Goal: Task Accomplishment & Management: Manage account settings

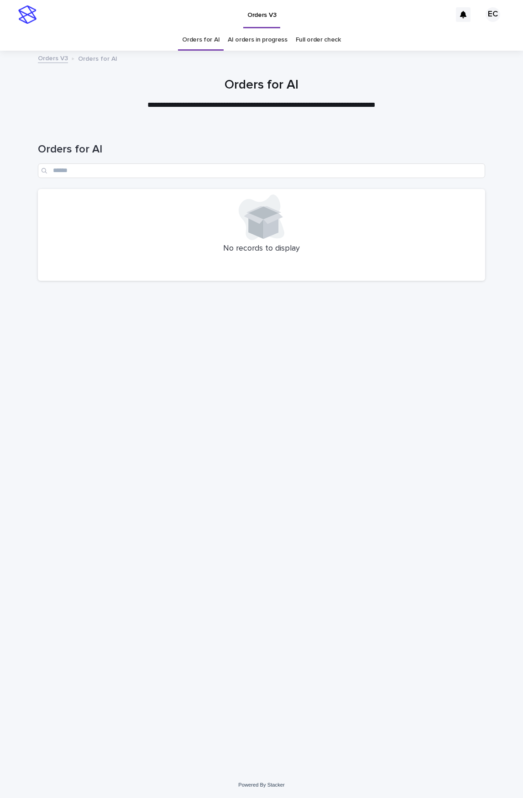
click at [522, 143] on div "Loading... Saving… Loading... Saving… Orders for AI No records to display" at bounding box center [261, 448] width 523 height 647
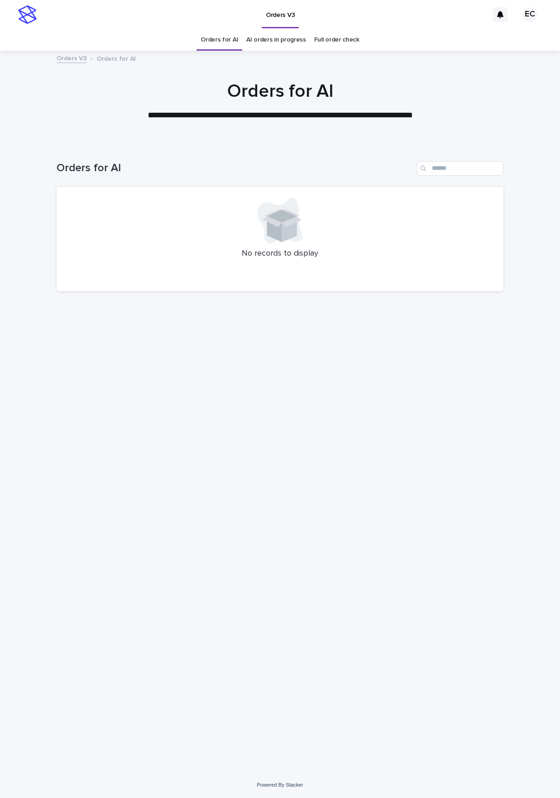
click at [415, 410] on div "Loading... Saving… Loading... Saving… Orders for AI No records to display" at bounding box center [280, 446] width 456 height 606
click at [285, 527] on div "Loading... Saving… Loading... Saving… Orders for AI No records to display" at bounding box center [280, 446] width 456 height 606
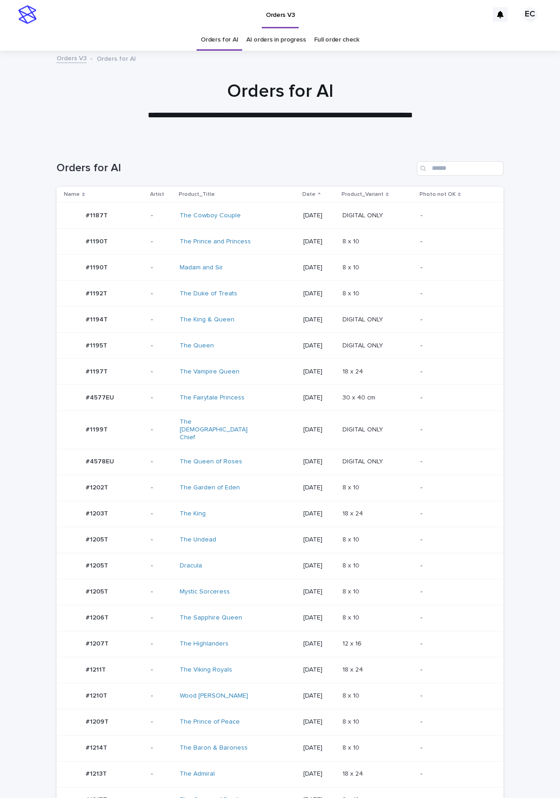
click at [319, 391] on td "2025-10-13" at bounding box center [319, 398] width 39 height 26
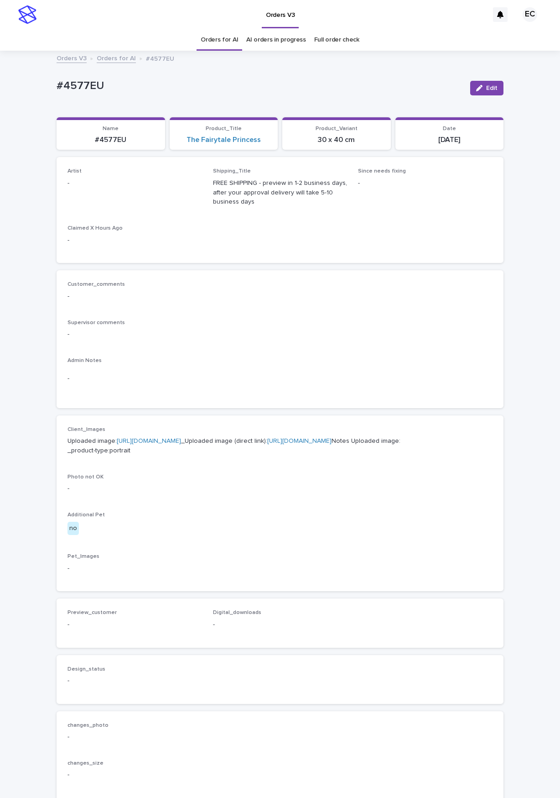
drag, startPoint x: 495, startPoint y: 88, endPoint x: 139, endPoint y: 203, distance: 375.1
click at [491, 93] on button "Edit" at bounding box center [486, 88] width 33 height 15
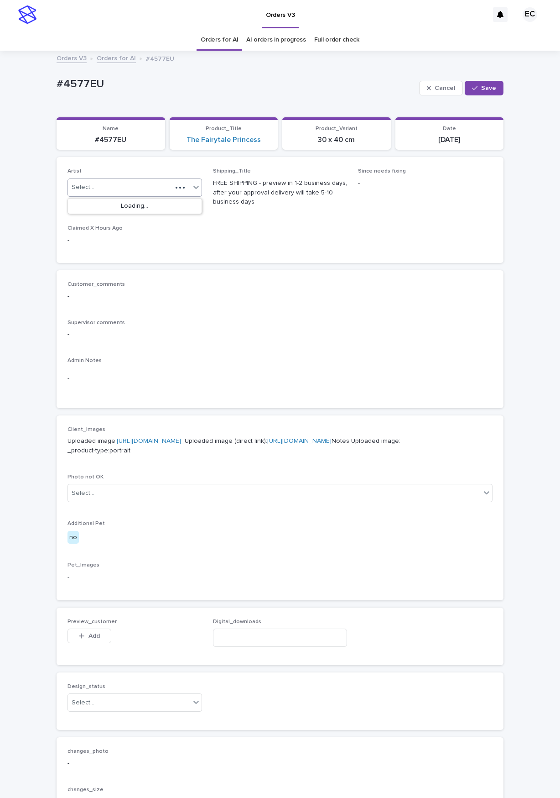
click at [118, 193] on div "Select..." at bounding box center [120, 187] width 104 height 15
paste input "********"
type input "********"
click at [96, 208] on div "EmilCris" at bounding box center [135, 206] width 134 height 16
drag, startPoint x: 487, startPoint y: 90, endPoint x: 471, endPoint y: 91, distance: 16.0
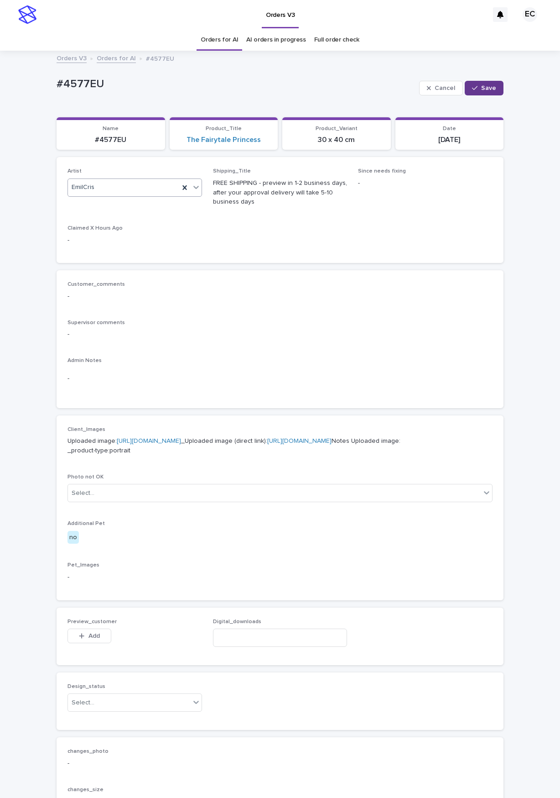
click at [487, 91] on span "Save" at bounding box center [488, 88] width 15 height 6
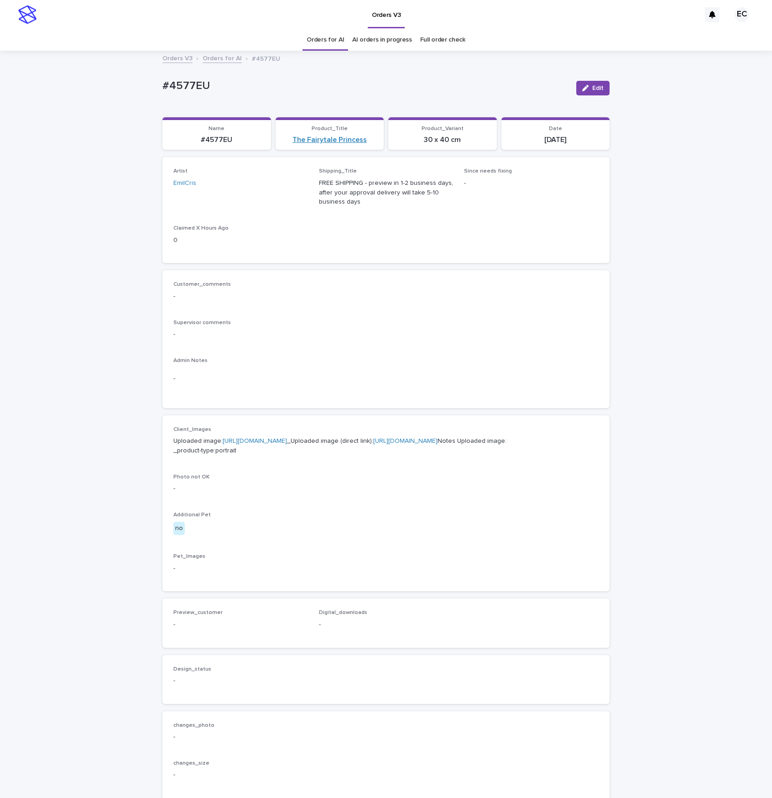
click at [334, 140] on link "The Fairytale Princess" at bounding box center [329, 140] width 74 height 9
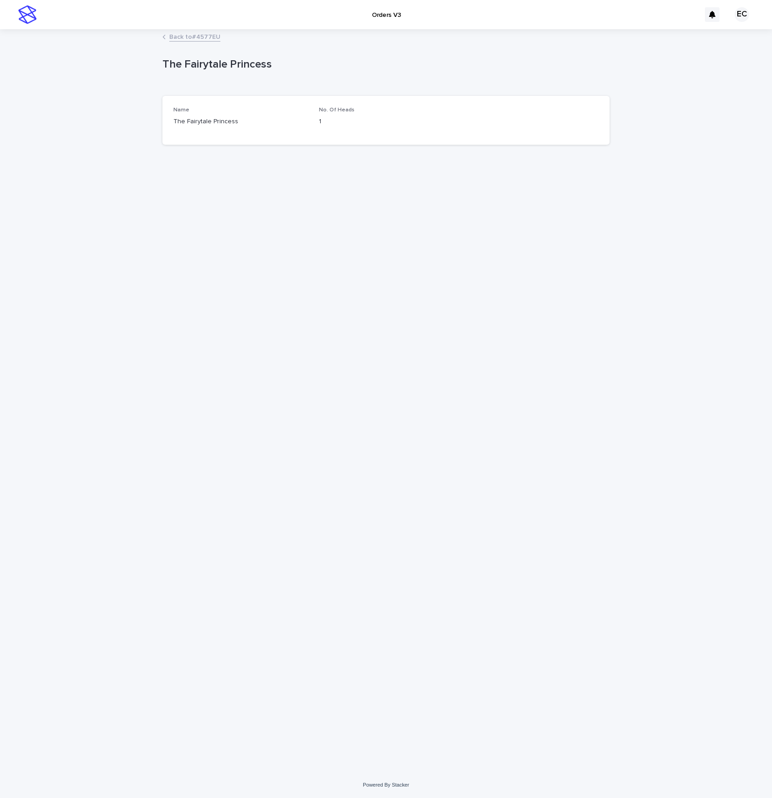
click at [192, 36] on link "Back to #4577EU" at bounding box center [194, 36] width 51 height 10
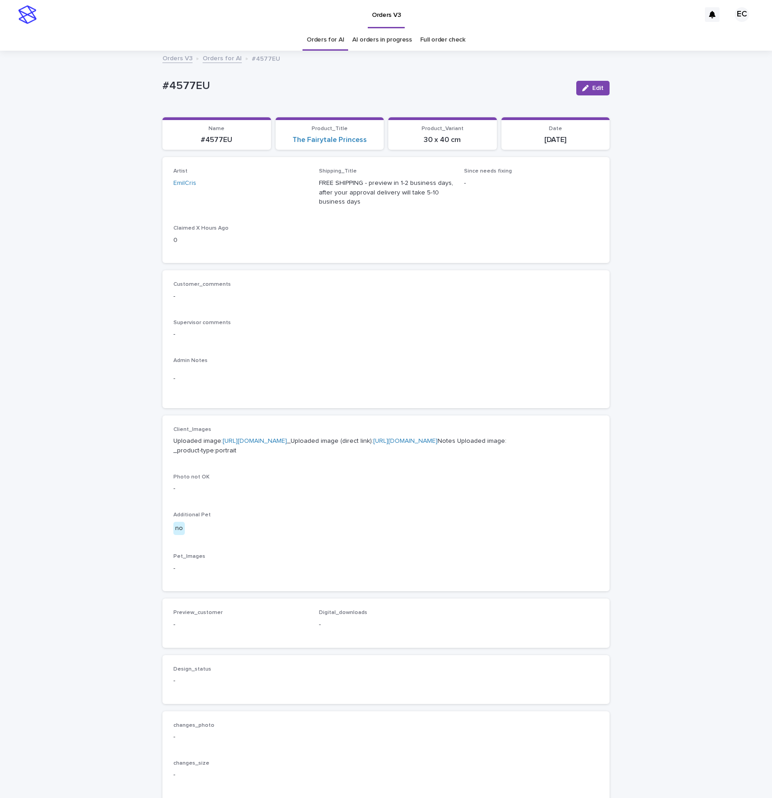
scroll to position [30, 0]
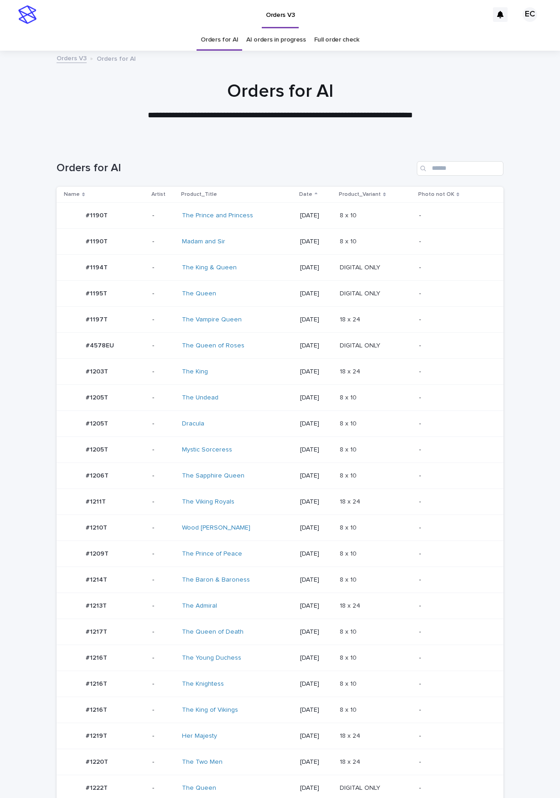
click at [222, 509] on div "The Viking Royals" at bounding box center [237, 501] width 111 height 15
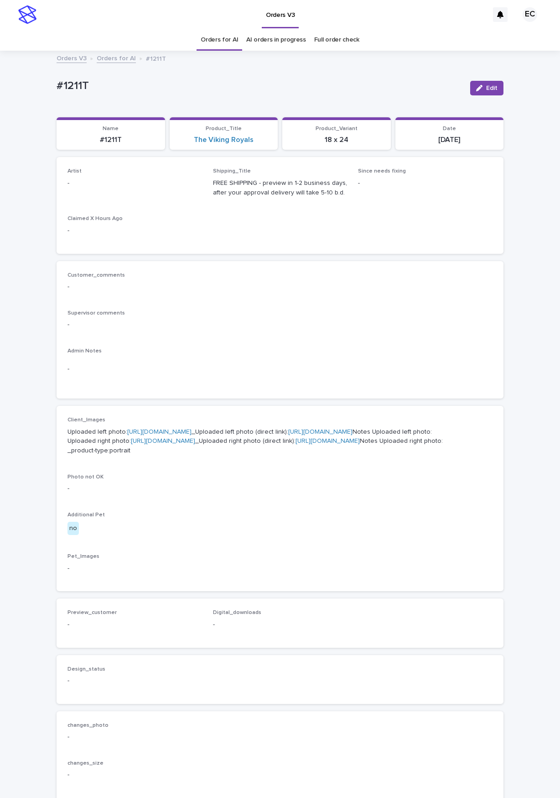
drag, startPoint x: 496, startPoint y: 87, endPoint x: 150, endPoint y: 172, distance: 356.5
click at [491, 91] on span "Edit" at bounding box center [491, 88] width 11 height 6
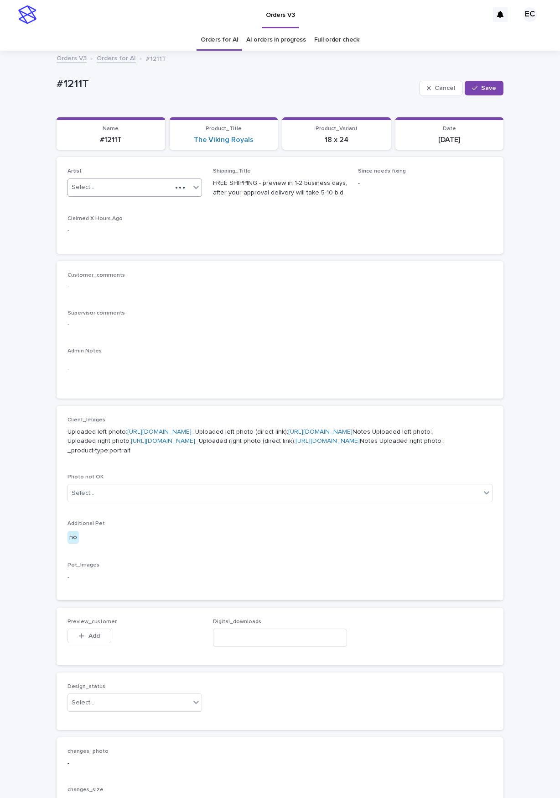
click at [112, 185] on div "Select..." at bounding box center [120, 187] width 104 height 15
paste input "********"
type input "********"
click at [90, 207] on div "EmilCris" at bounding box center [135, 206] width 134 height 16
drag, startPoint x: 486, startPoint y: 87, endPoint x: 472, endPoint y: 28, distance: 60.4
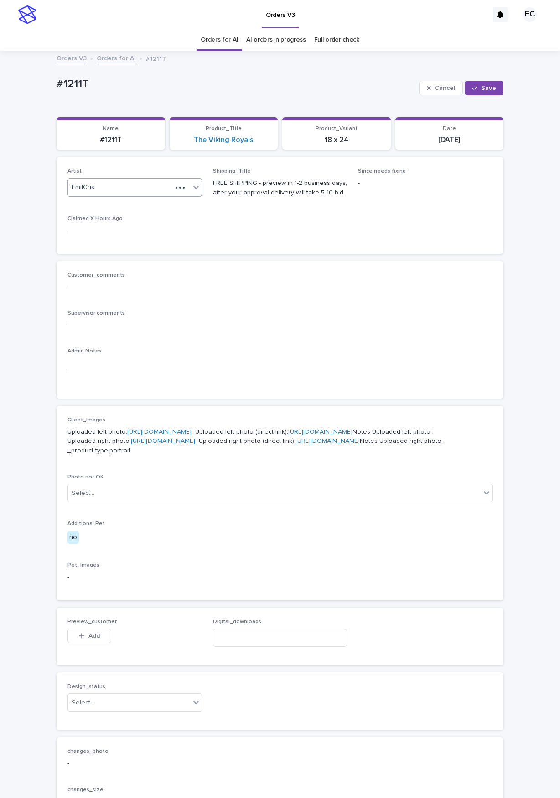
click at [486, 87] on span "Save" at bounding box center [488, 88] width 15 height 6
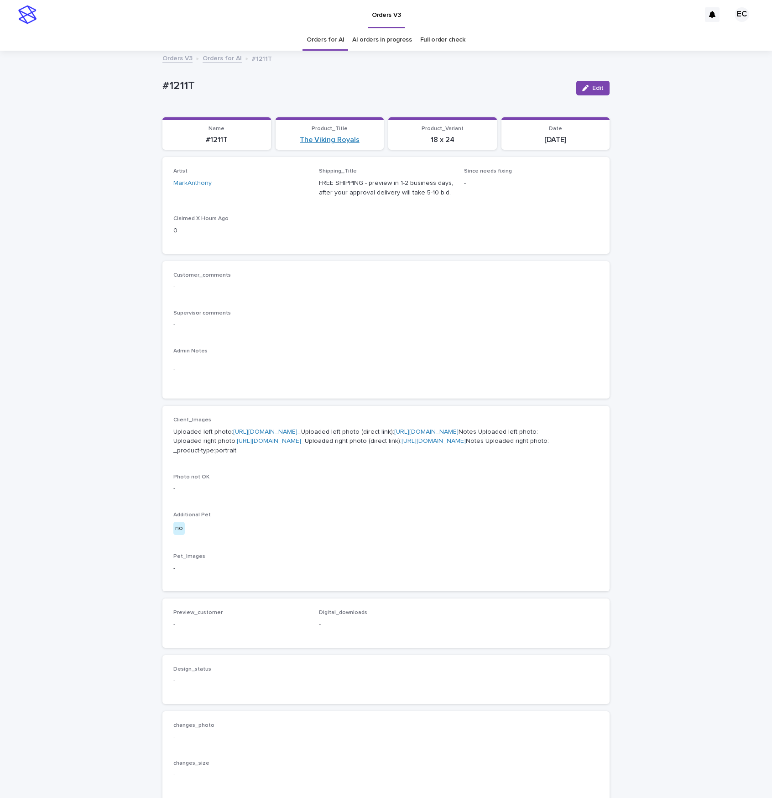
click at [345, 140] on link "The Viking Royals" at bounding box center [330, 140] width 60 height 9
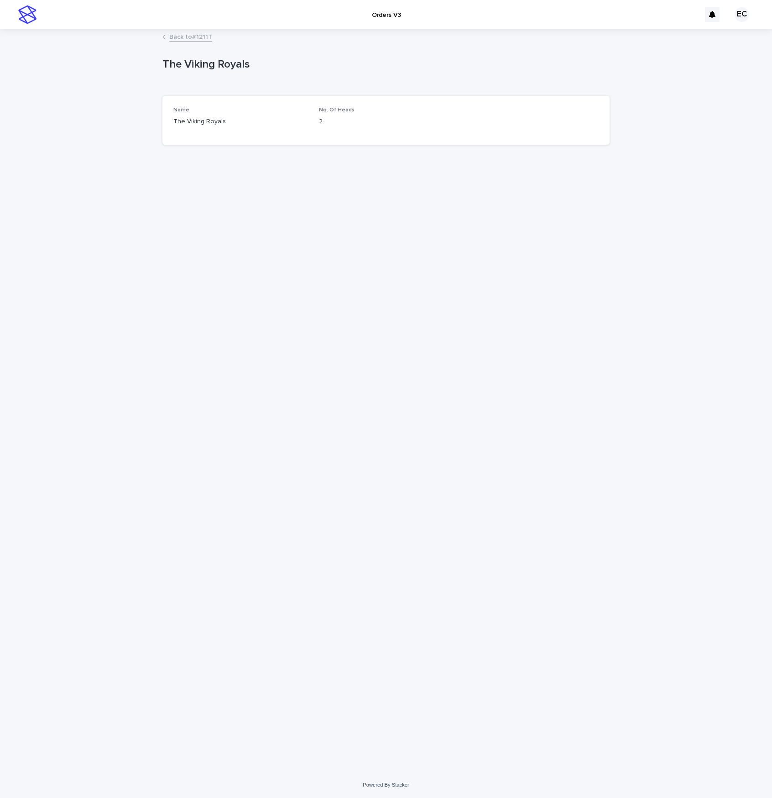
click at [184, 37] on link "Back to #1211T" at bounding box center [190, 36] width 43 height 10
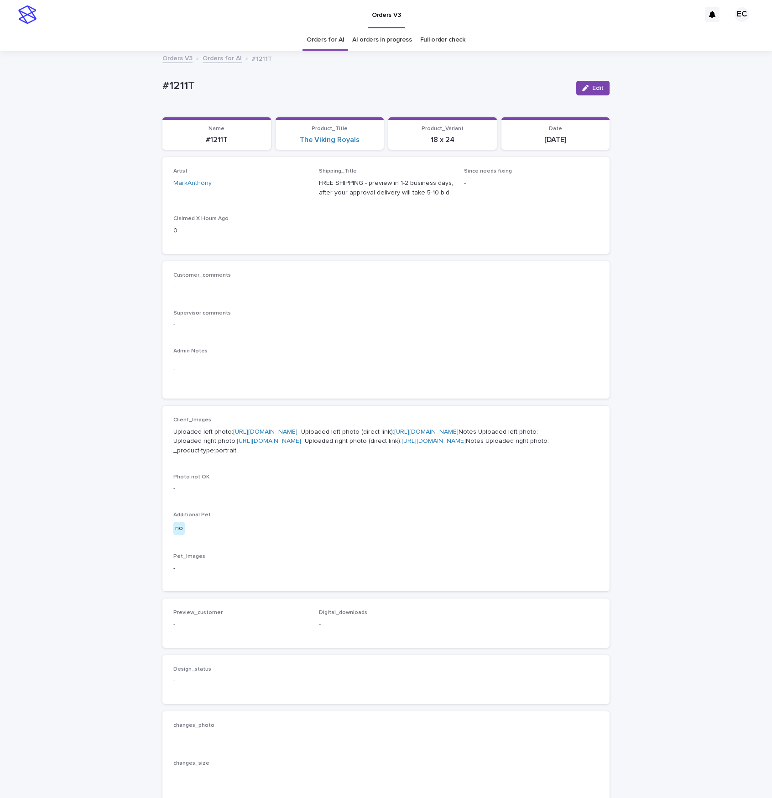
scroll to position [30, 0]
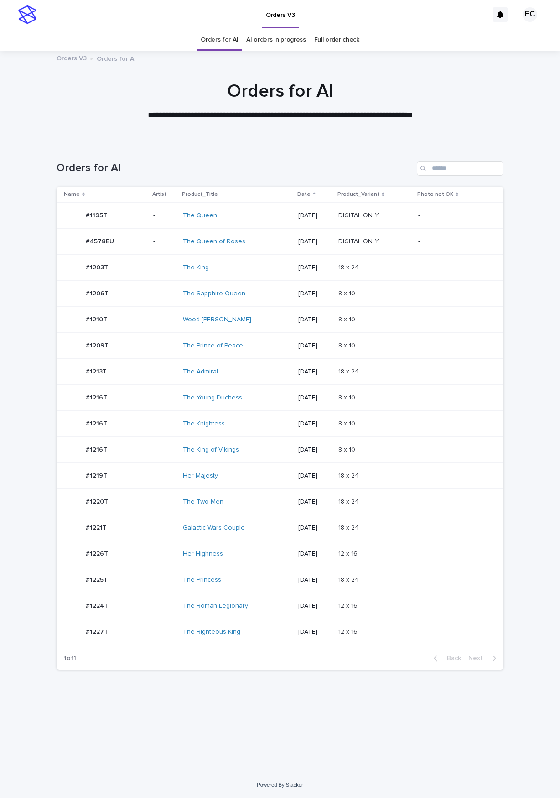
click at [261, 462] on td "The King of Vikings" at bounding box center [236, 450] width 115 height 26
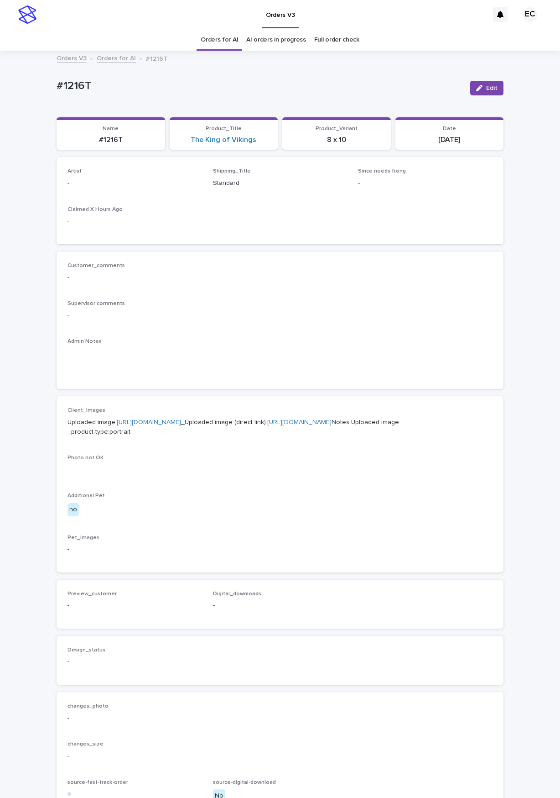
drag, startPoint x: 491, startPoint y: 91, endPoint x: 137, endPoint y: 223, distance: 377.6
click at [491, 92] on button "Edit" at bounding box center [486, 88] width 33 height 15
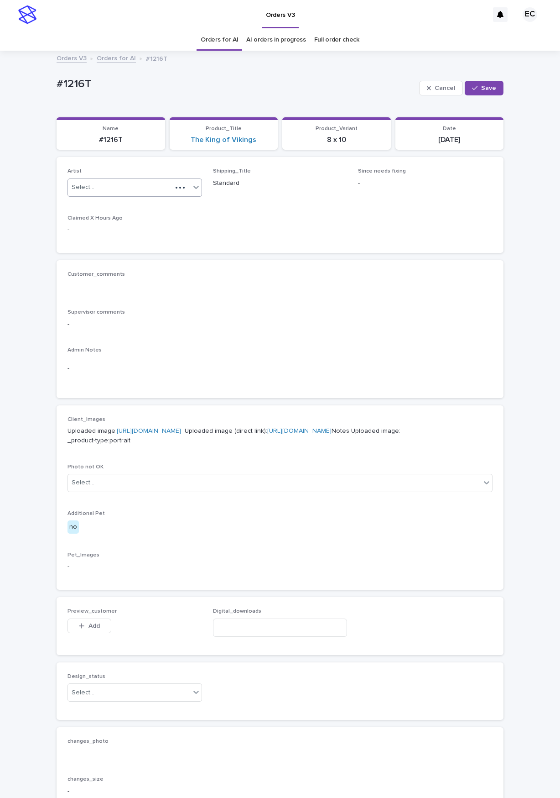
click at [120, 191] on div "Select..." at bounding box center [120, 187] width 104 height 15
paste input "********"
type input "********"
click at [97, 209] on div "EmilCris" at bounding box center [135, 206] width 134 height 16
click at [492, 88] on span "Save" at bounding box center [488, 88] width 15 height 6
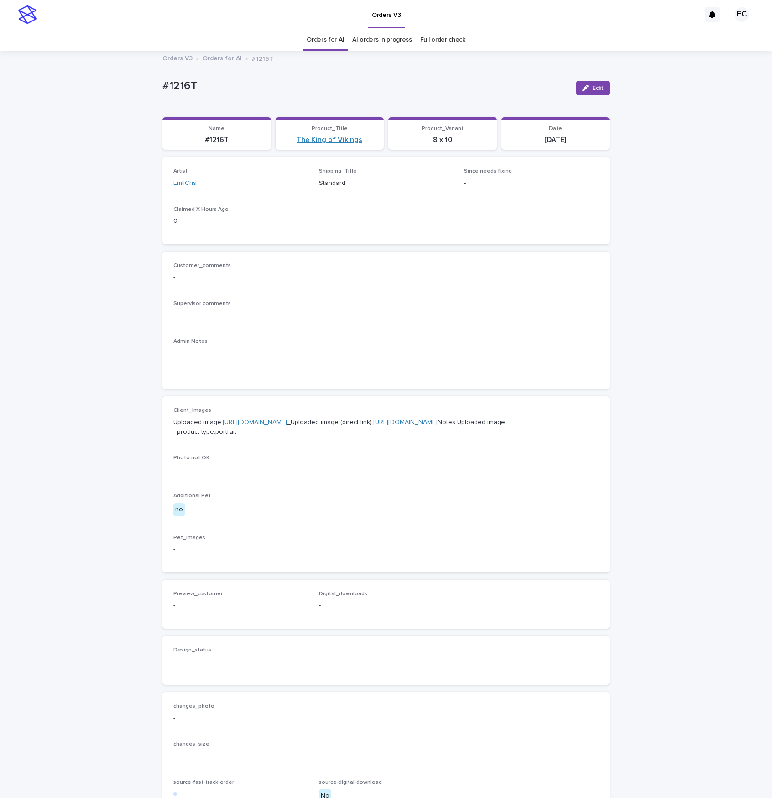
click at [349, 143] on link "The King of Vikings" at bounding box center [330, 140] width 66 height 9
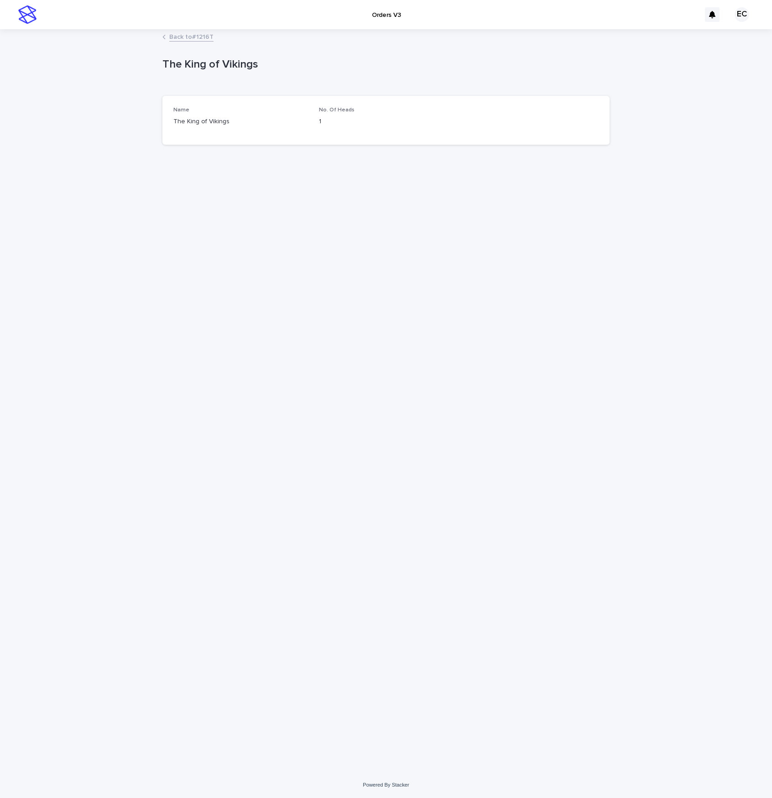
click at [199, 35] on link "Back to #1216T" at bounding box center [191, 36] width 44 height 10
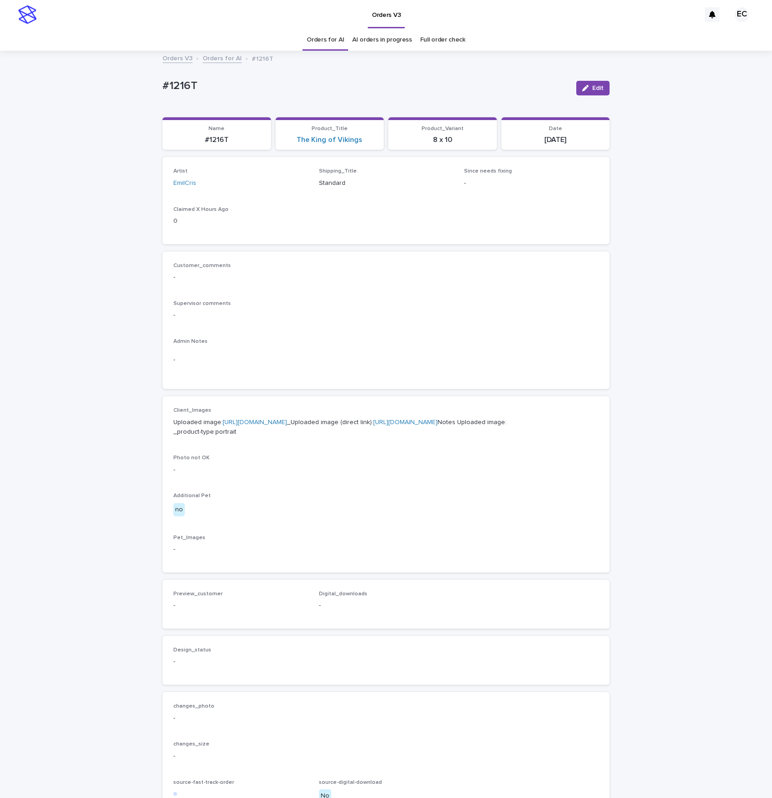
scroll to position [30, 0]
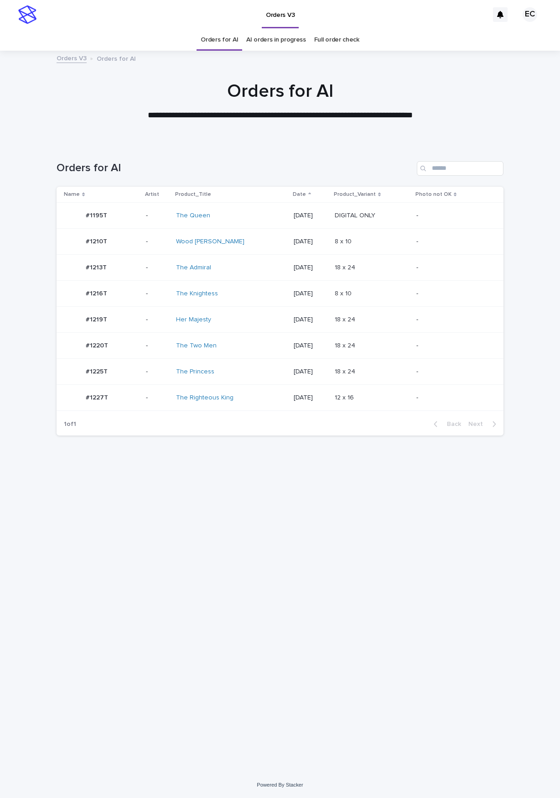
click at [271, 399] on td "The Righteous King" at bounding box center [231, 398] width 118 height 26
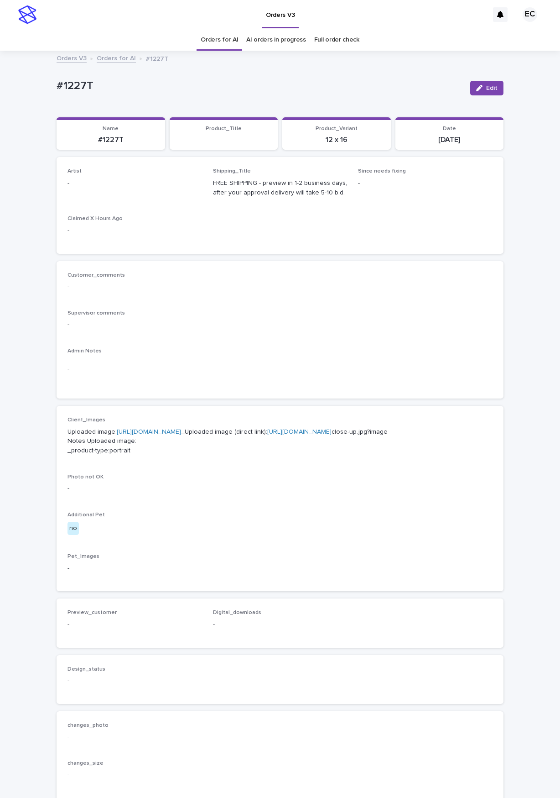
drag, startPoint x: 495, startPoint y: 89, endPoint x: 135, endPoint y: 218, distance: 382.4
click at [485, 94] on button "Edit" at bounding box center [486, 88] width 33 height 15
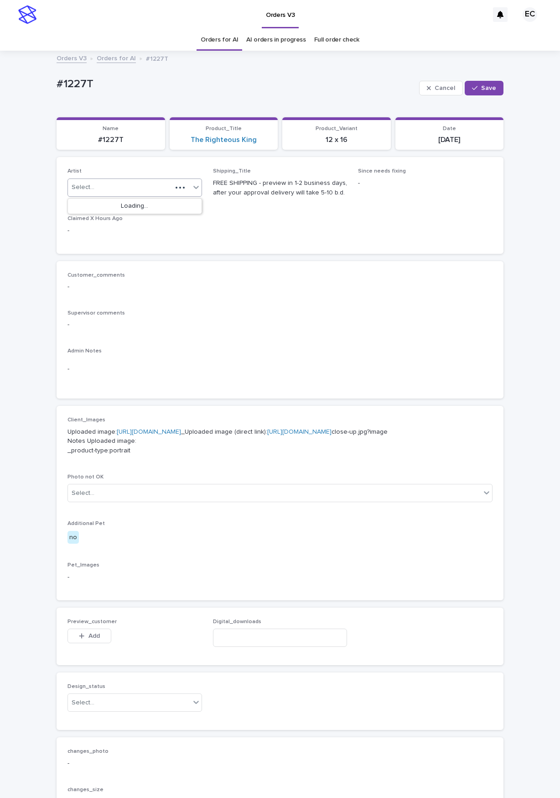
drag, startPoint x: 109, startPoint y: 188, endPoint x: 107, endPoint y: 196, distance: 8.9
click at [109, 188] on div "Select..." at bounding box center [120, 187] width 104 height 15
paste input "********"
type input "********"
drag, startPoint x: 99, startPoint y: 204, endPoint x: 192, endPoint y: 180, distance: 95.7
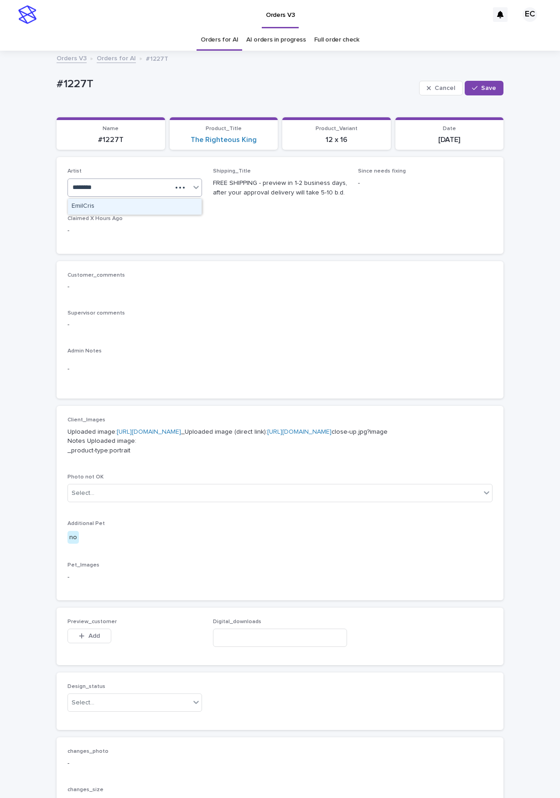
click at [99, 205] on div "EmilCris" at bounding box center [135, 206] width 134 height 16
click at [481, 90] on div "button" at bounding box center [476, 88] width 9 height 6
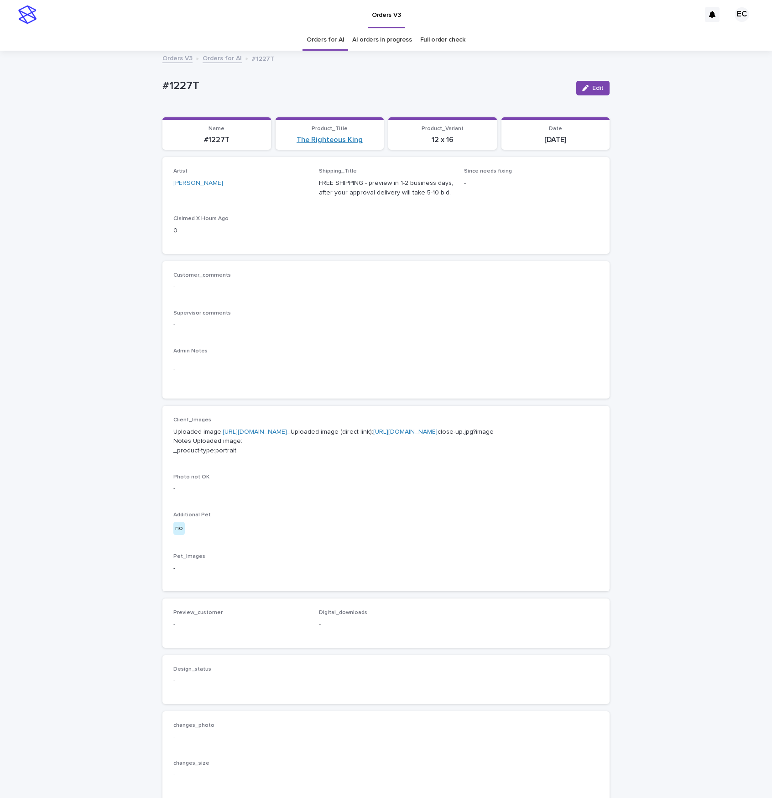
click at [353, 139] on link "The Righteous King" at bounding box center [330, 140] width 66 height 9
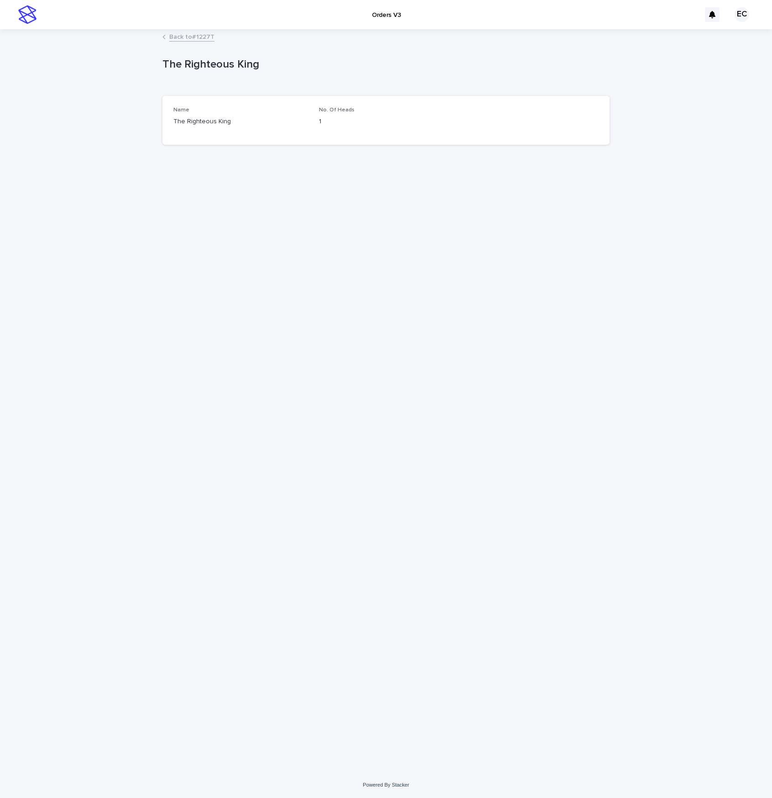
click at [195, 35] on link "Back to #1227T" at bounding box center [191, 36] width 45 height 10
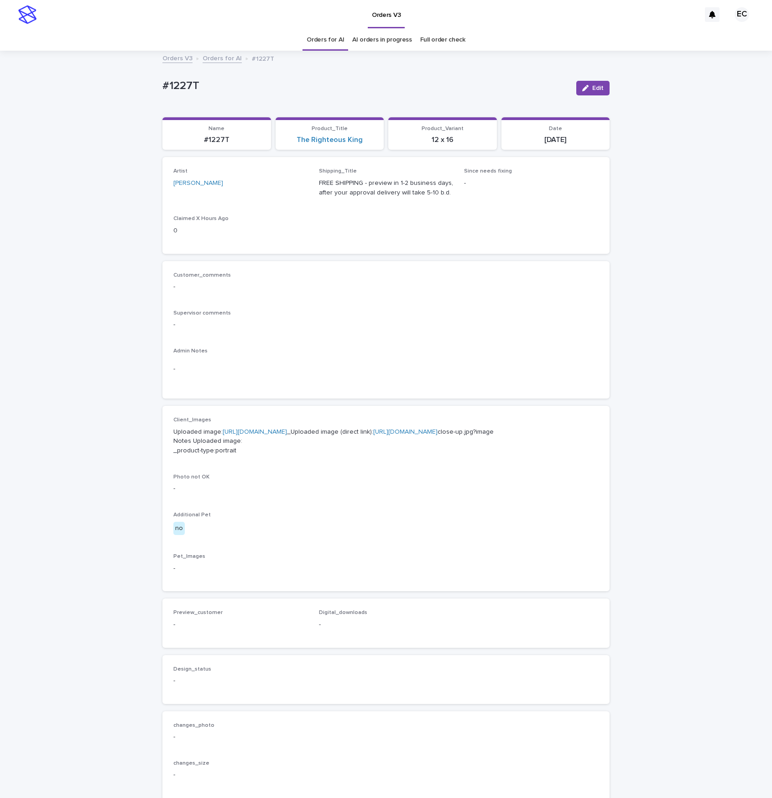
scroll to position [30, 0]
